Goal: Complete application form

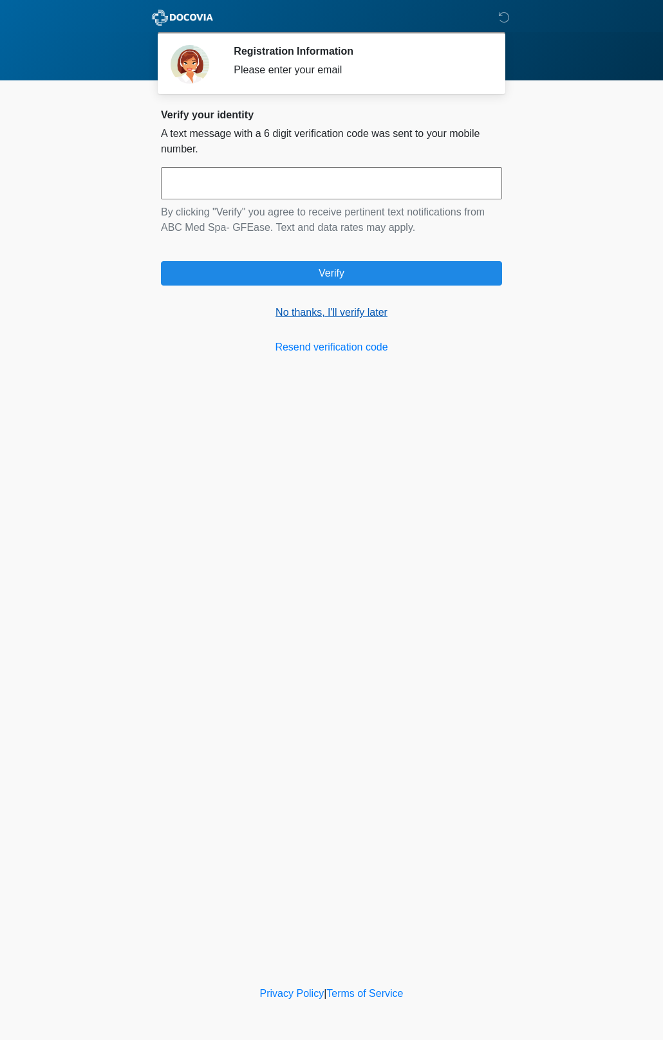
click at [333, 309] on link "No thanks, I'll verify later" at bounding box center [331, 312] width 341 height 15
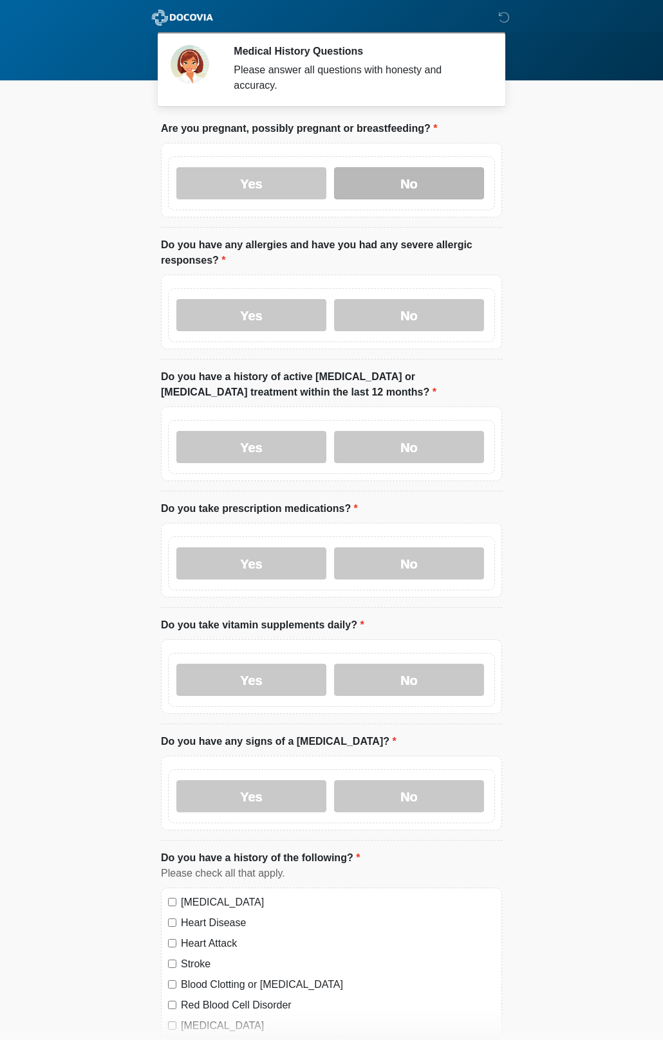
click at [398, 183] on label "No" at bounding box center [409, 183] width 150 height 32
click at [398, 326] on label "No" at bounding box center [409, 315] width 150 height 32
click at [406, 449] on label "No" at bounding box center [409, 447] width 150 height 32
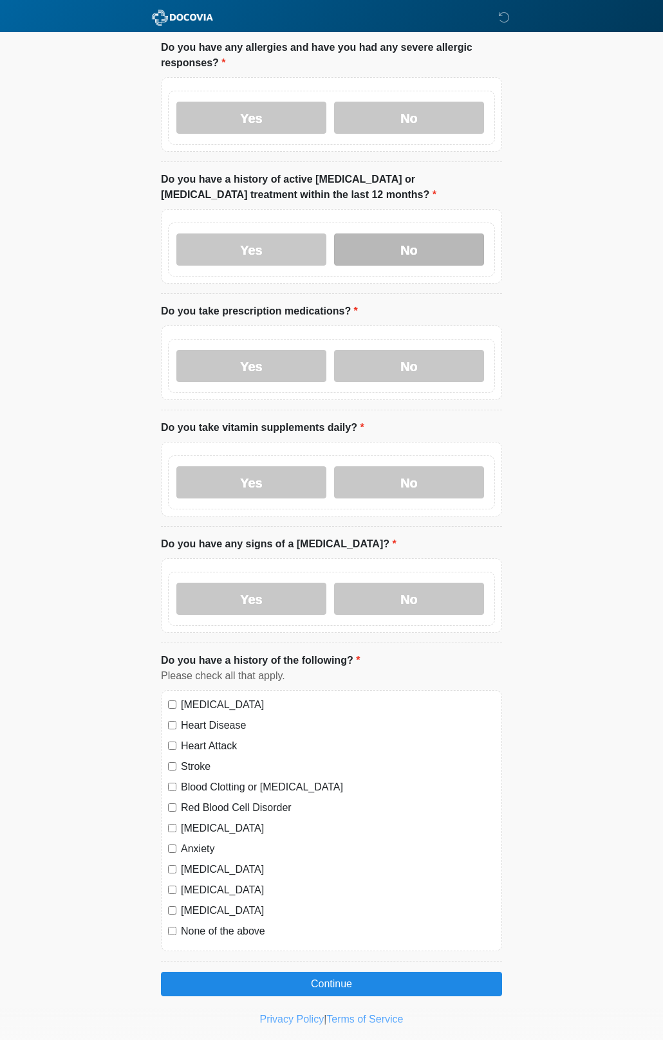
scroll to position [199, 0]
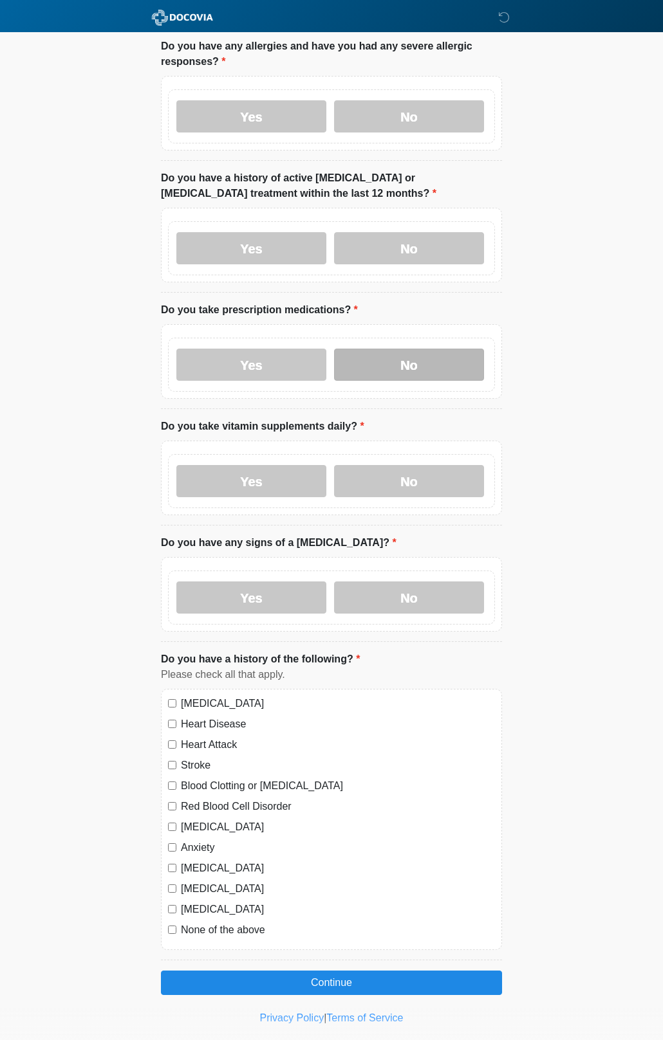
click at [415, 368] on label "No" at bounding box center [409, 365] width 150 height 32
click at [421, 484] on label "No" at bounding box center [409, 481] width 150 height 32
click at [413, 611] on label "No" at bounding box center [409, 598] width 150 height 32
click at [262, 928] on label "None of the above" at bounding box center [338, 930] width 314 height 15
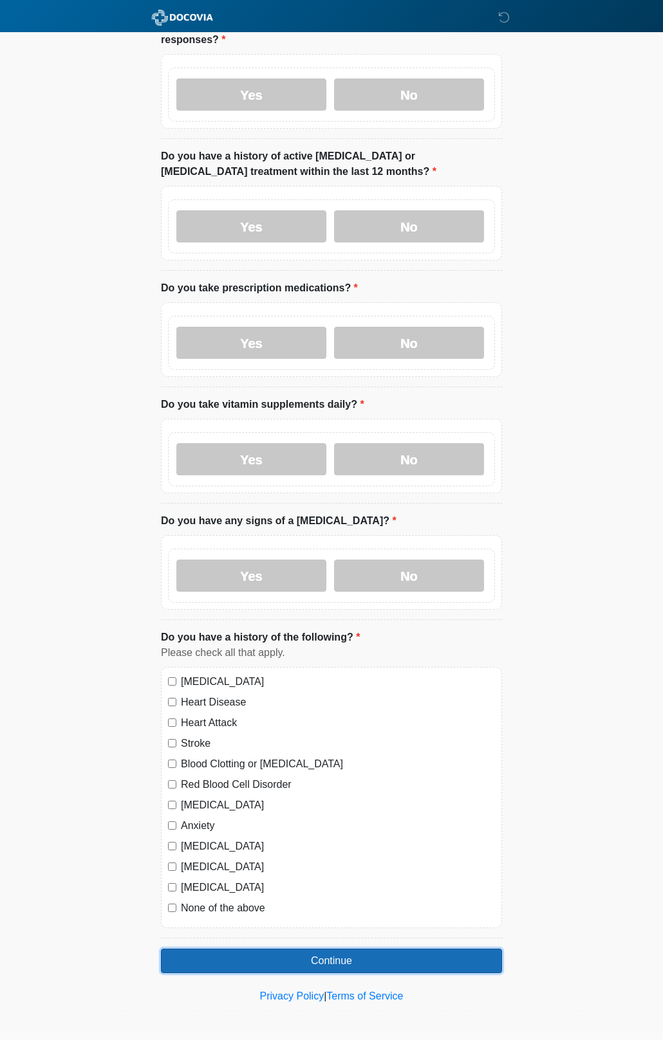
click at [321, 957] on button "Continue" at bounding box center [331, 961] width 341 height 24
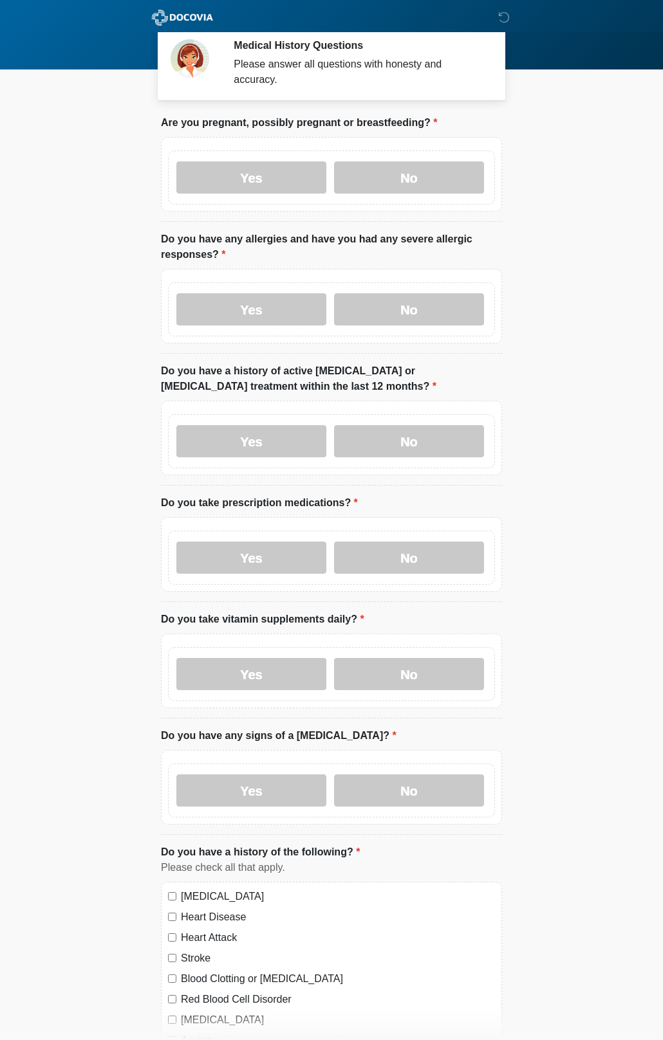
scroll to position [0, 0]
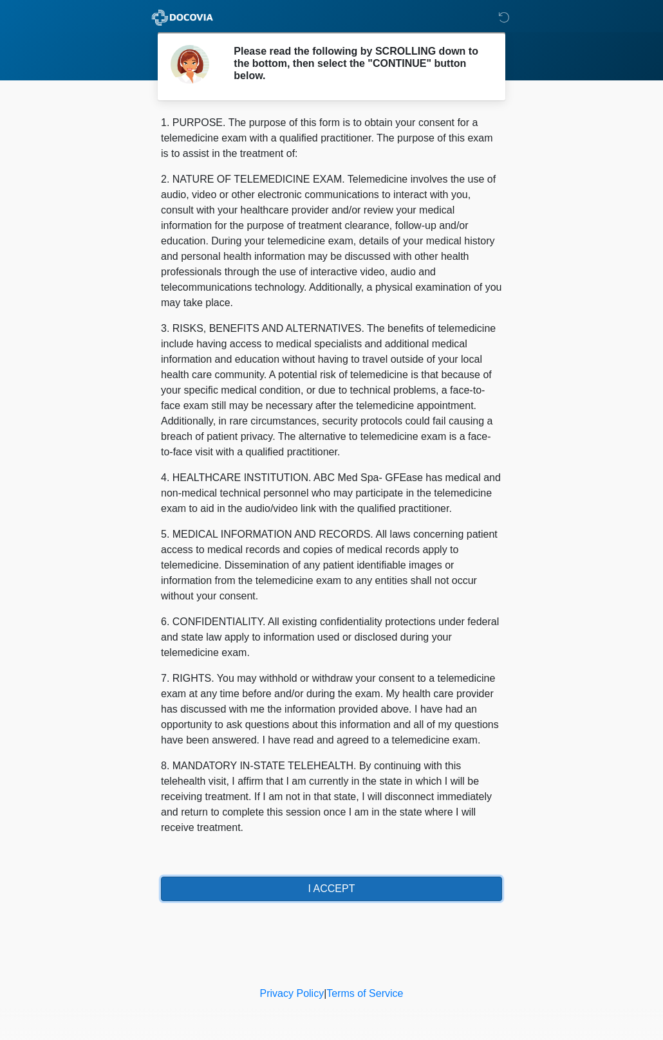
click at [340, 888] on button "I ACCEPT" at bounding box center [331, 889] width 341 height 24
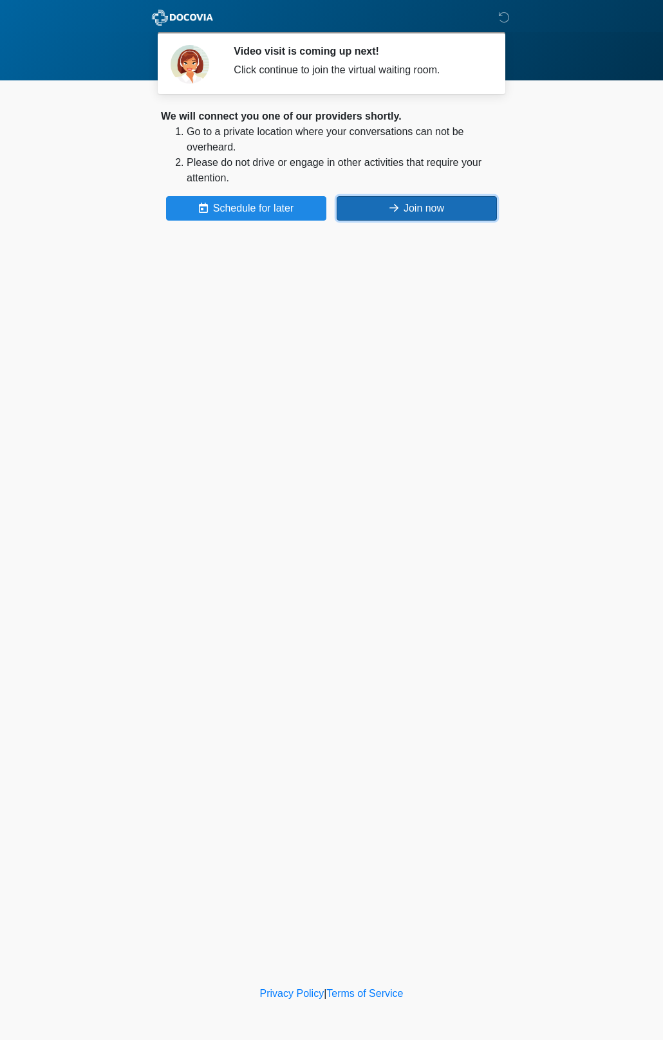
click at [412, 203] on button "Join now" at bounding box center [416, 208] width 160 height 24
